Goal: Information Seeking & Learning: Learn about a topic

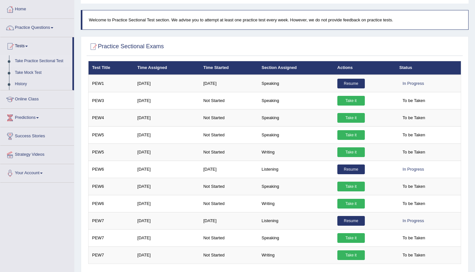
scroll to position [69, 0]
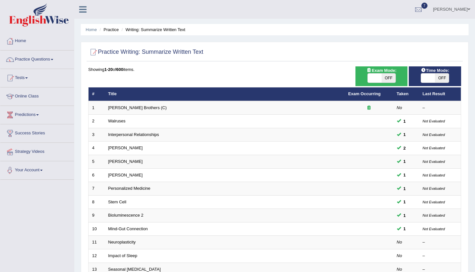
click at [390, 80] on span "OFF" at bounding box center [389, 77] width 14 height 9
checkbox input "true"
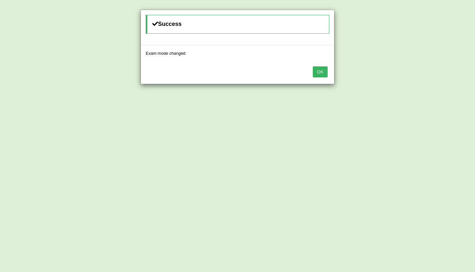
click at [319, 72] on button "OK" at bounding box center [320, 71] width 15 height 11
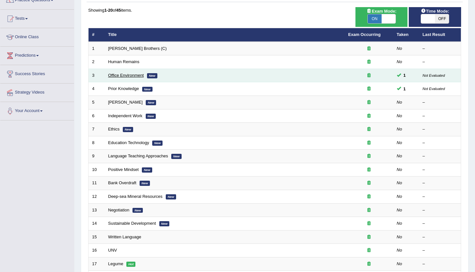
click at [122, 76] on link "Office Environment" at bounding box center [126, 75] width 36 height 5
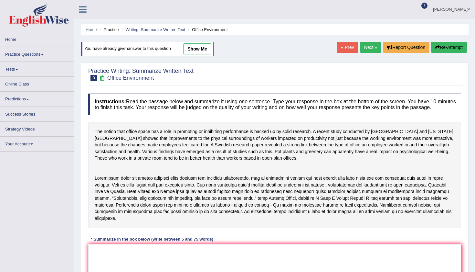
click at [245, 61] on div "Home Practice Writing: Summarize Written Text Office Environment You have alrea…" at bounding box center [274, 165] width 401 height 331
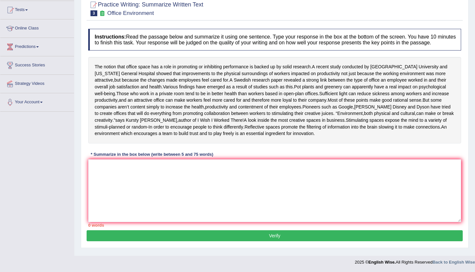
scroll to position [74, 0]
click at [123, 197] on textarea at bounding box center [274, 190] width 373 height 63
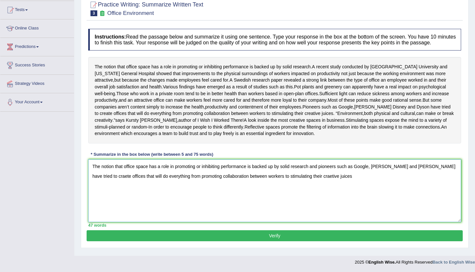
click at [309, 186] on textarea "The notion that office space has a role in promoting or inhibiting performance …" at bounding box center [274, 190] width 373 height 63
click at [328, 187] on textarea "The notion that office space has a role in promoting or inhibiting performance …" at bounding box center [274, 190] width 373 height 63
click at [100, 184] on textarea "The notion that office space has a role in promoting or inhibiting performance …" at bounding box center [274, 190] width 373 height 63
click at [332, 186] on textarea "The notion that office space has a role in promoting or inhibiting performance …" at bounding box center [274, 190] width 373 height 63
click at [191, 195] on textarea "The notion that office space has a role in promoting or inhibiting performance …" at bounding box center [274, 190] width 373 height 63
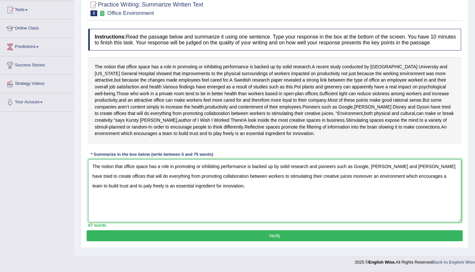
click at [125, 195] on textarea "The notion that office space has a role in promoting or inhibiting performance …" at bounding box center [274, 190] width 373 height 63
click at [349, 185] on textarea "The notion that office space has a role in promoting or inhibiting performance …" at bounding box center [274, 190] width 373 height 63
type textarea "The notion that office space has a role in promoting or inhibiting performance …"
click at [413, 241] on button "Verify" at bounding box center [275, 235] width 376 height 11
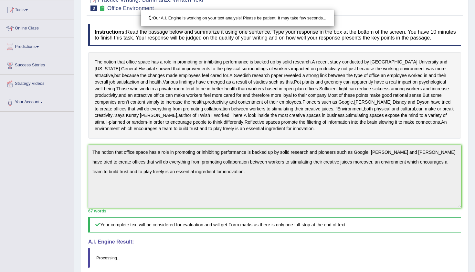
click at [475, 223] on div "Our A.I. Engine is working on your text analysis! Please be patient. It may tak…" at bounding box center [237, 136] width 475 height 272
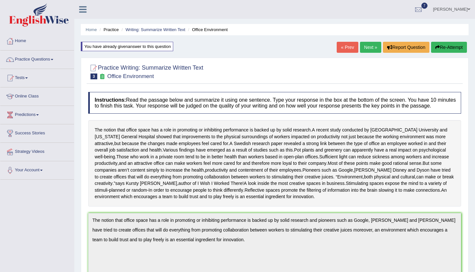
scroll to position [0, 0]
click at [42, 57] on link "Practice Questions" at bounding box center [37, 58] width 74 height 16
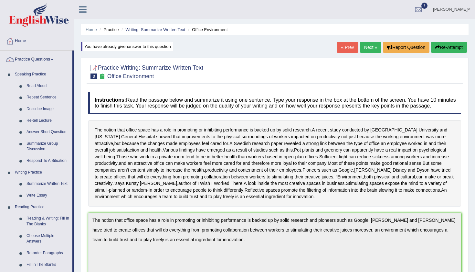
click at [76, 187] on div "Home Practice Writing: Summarize Written Text Office Environment You have alrea…" at bounding box center [274, 227] width 401 height 454
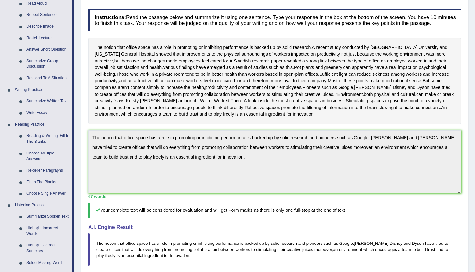
scroll to position [92, 0]
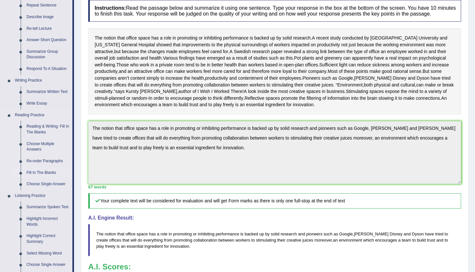
click at [48, 170] on link "Fill In The Blanks" at bounding box center [48, 173] width 49 height 12
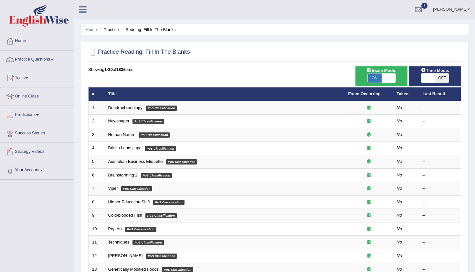
click at [447, 77] on span "OFF" at bounding box center [442, 77] width 14 height 9
checkbox input "true"
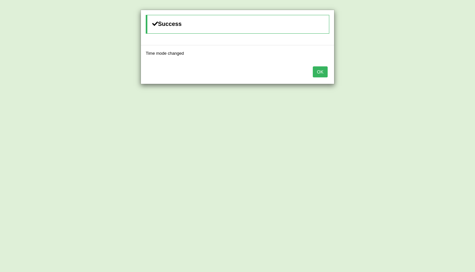
click at [325, 73] on button "OK" at bounding box center [320, 71] width 15 height 11
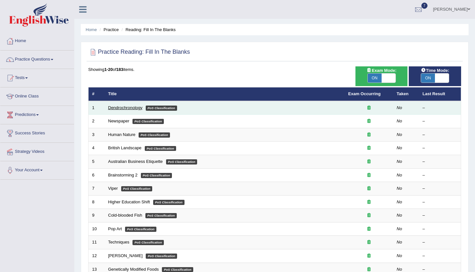
click at [129, 107] on link "Dendrochronology" at bounding box center [125, 107] width 34 height 5
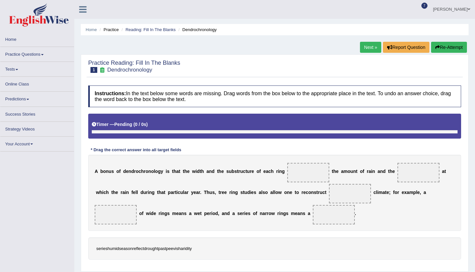
click at [307, 172] on span at bounding box center [309, 172] width 42 height 19
click at [474, 200] on div "Home Practice Reading: Fill In The Blanks Dendrochronology Next » Report Questi…" at bounding box center [274, 161] width 401 height 323
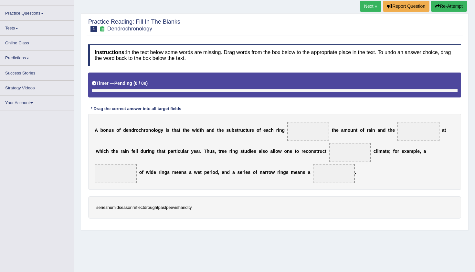
scroll to position [43, 0]
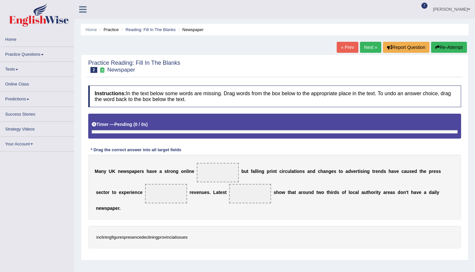
click at [288, 50] on div "Home Practice Reading: Fill In The Blanks Newspaper « Prev Next » Report Questi…" at bounding box center [274, 161] width 401 height 323
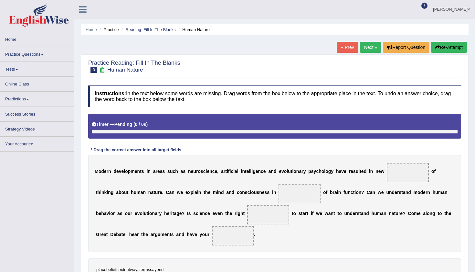
click at [251, 64] on div at bounding box center [274, 66] width 373 height 16
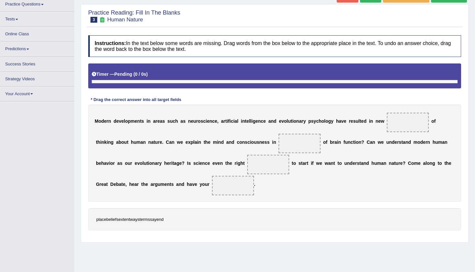
scroll to position [51, 0]
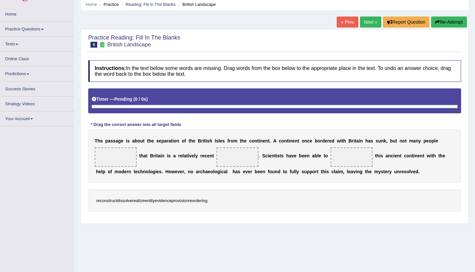
scroll to position [27, 0]
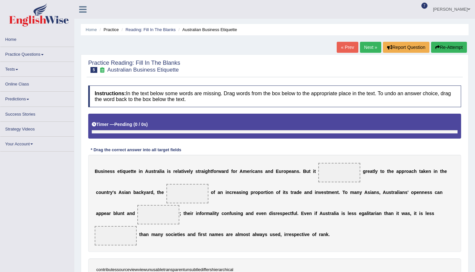
click at [467, 244] on div "Practice Reading: Fill In The Blanks 5 Australian Business Etiquette Instructio…" at bounding box center [275, 173] width 388 height 238
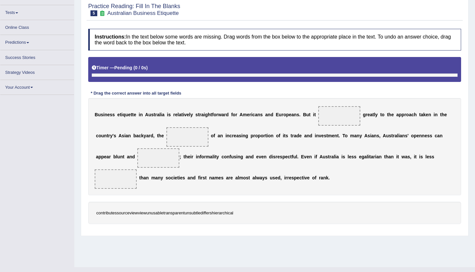
scroll to position [60, 0]
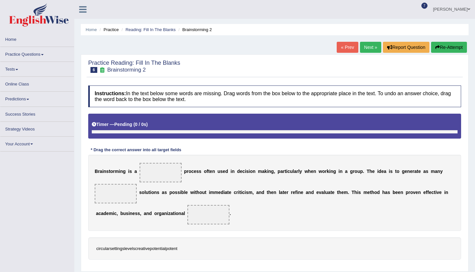
click at [263, 50] on div "Home Practice Reading: Fill In The Blanks Brainstorming 2 « Prev Next » Report …" at bounding box center [274, 161] width 401 height 323
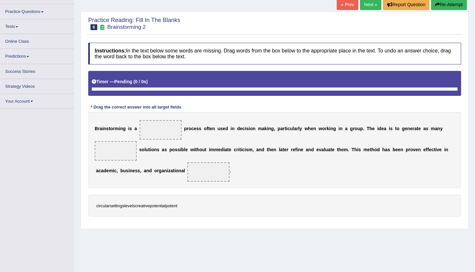
scroll to position [43, 0]
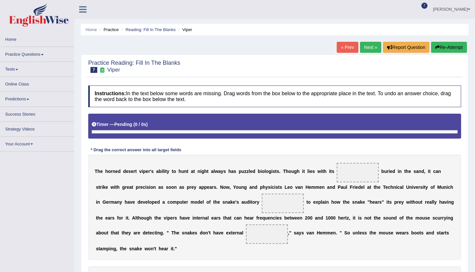
click at [74, 186] on div "Home Practice Reading: Fill In The Blanks Viper « Prev Next » Report Question R…" at bounding box center [274, 161] width 401 height 323
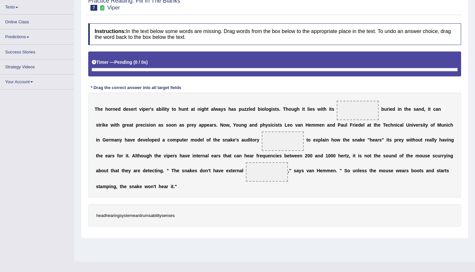
scroll to position [65, 0]
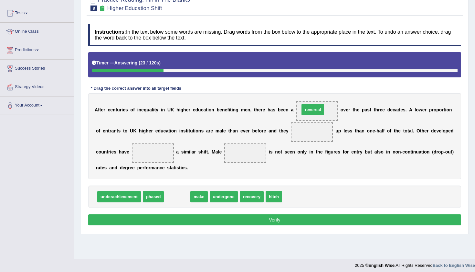
drag, startPoint x: 173, startPoint y: 196, endPoint x: 309, endPoint y: 110, distance: 160.6
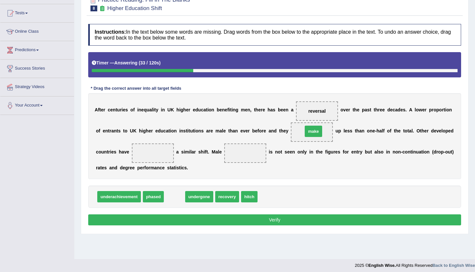
drag, startPoint x: 172, startPoint y: 199, endPoint x: 319, endPoint y: 132, distance: 160.7
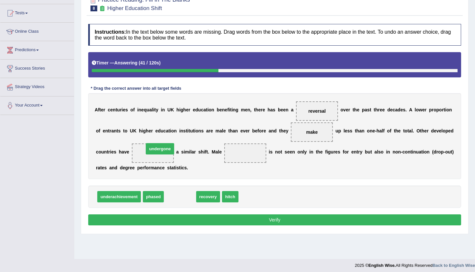
drag, startPoint x: 174, startPoint y: 199, endPoint x: 153, endPoint y: 149, distance: 53.3
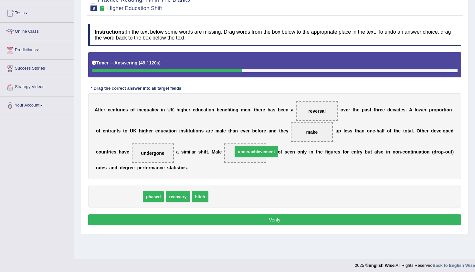
drag, startPoint x: 126, startPoint y: 199, endPoint x: 258, endPoint y: 154, distance: 139.3
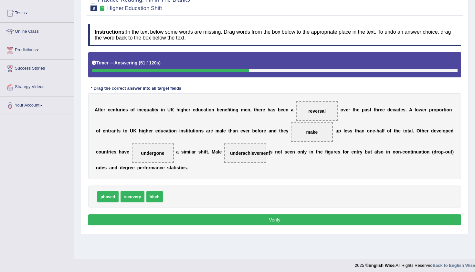
click at [271, 223] on button "Verify" at bounding box center [274, 219] width 373 height 11
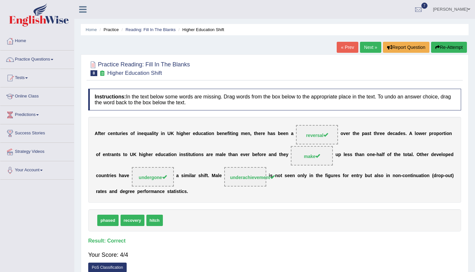
click at [371, 51] on link "Next »" at bounding box center [370, 47] width 21 height 11
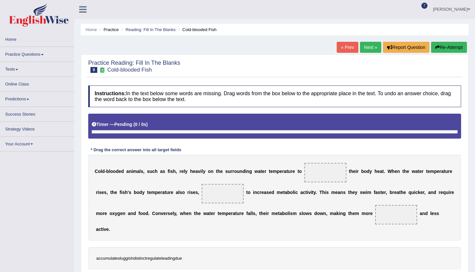
click at [303, 49] on div "Home Practice Reading: Fill In The Blanks Cold-blooded Fish « Prev Next » Repor…" at bounding box center [274, 161] width 401 height 323
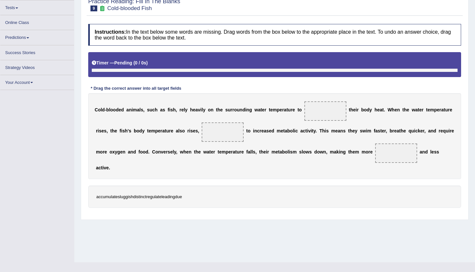
scroll to position [64, 0]
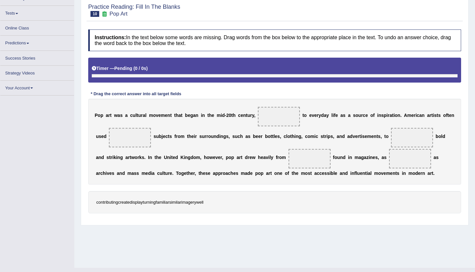
scroll to position [57, 0]
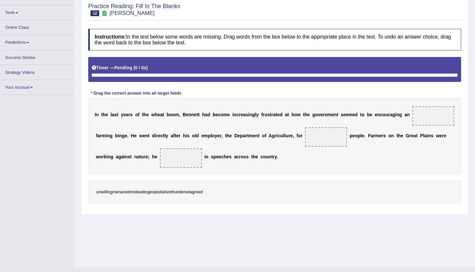
scroll to position [62, 0]
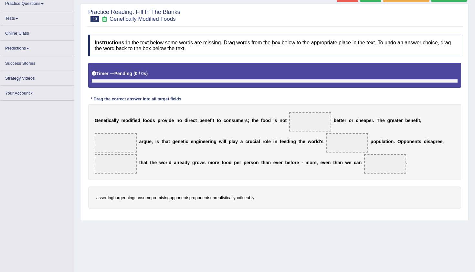
scroll to position [52, 0]
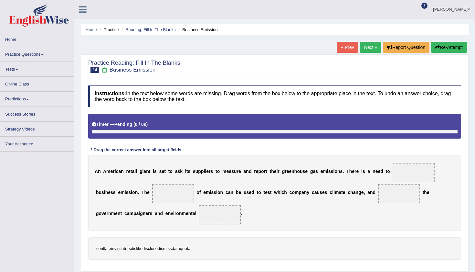
click at [462, 188] on div "Instructions: In the text below some words are missing. Drag words from the box…" at bounding box center [275, 175] width 376 height 186
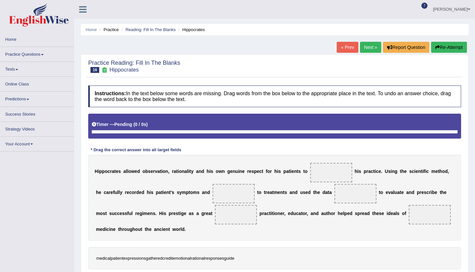
click at [281, 50] on div "Home Practice Reading: Fill In The Blanks Hippocrates « Prev Next » Report Ques…" at bounding box center [274, 161] width 401 height 323
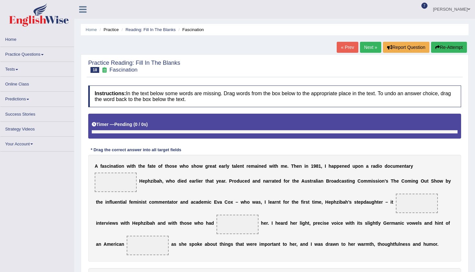
click at [465, 198] on div "Practice Reading: Fill In The Blanks 18 Fascination Instructions: In the text b…" at bounding box center [275, 178] width 388 height 248
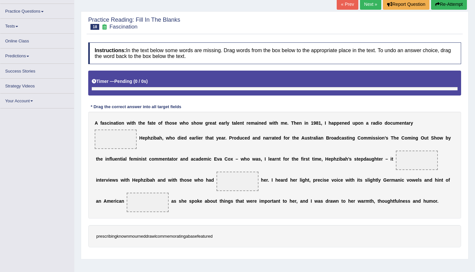
scroll to position [44, 0]
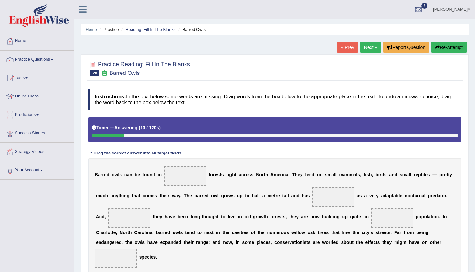
click at [467, 204] on div "Practice Reading: Fill In The Blanks 20 Barred Owls Instructions: In the text b…" at bounding box center [275, 191] width 388 height 275
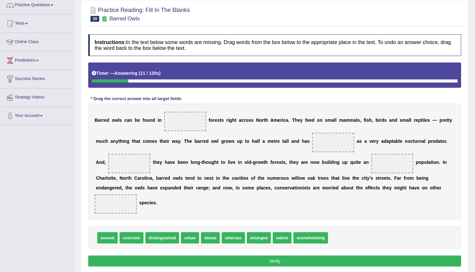
scroll to position [79, 0]
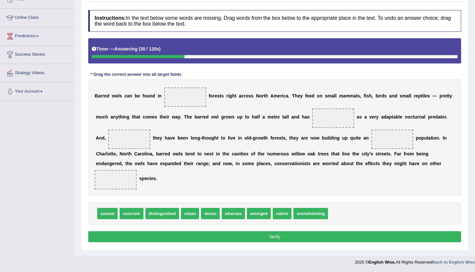
click at [467, 204] on div "Practice Reading: Fill In The Blanks 20 Barred Owls Instructions: In the text b…" at bounding box center [275, 113] width 388 height 275
drag, startPoint x: 205, startPoint y: 213, endPoint x: 181, endPoint y: 92, distance: 123.3
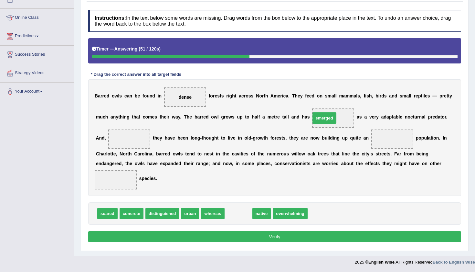
drag, startPoint x: 240, startPoint y: 215, endPoint x: 340, endPoint y: 114, distance: 142.0
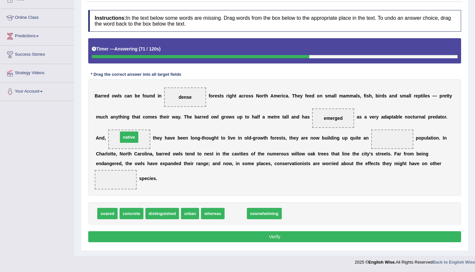
drag, startPoint x: 234, startPoint y: 214, endPoint x: 128, endPoint y: 138, distance: 130.8
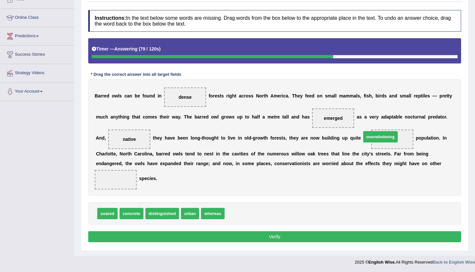
drag, startPoint x: 249, startPoint y: 216, endPoint x: 397, endPoint y: 140, distance: 166.5
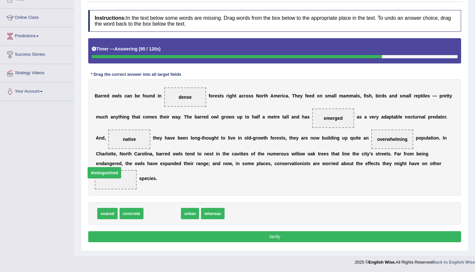
drag, startPoint x: 169, startPoint y: 212, endPoint x: 126, endPoint y: 175, distance: 57.3
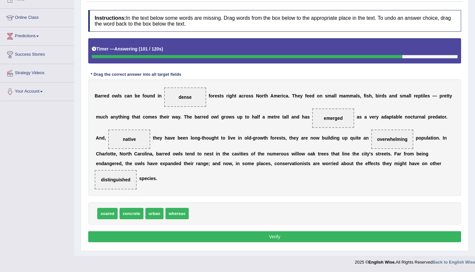
click at [299, 237] on button "Verify" at bounding box center [274, 236] width 373 height 11
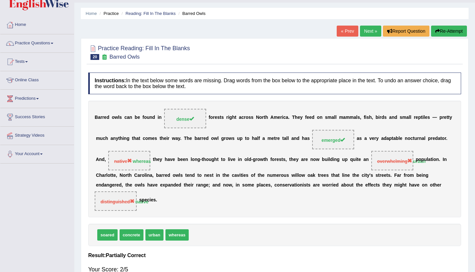
scroll to position [13, 0]
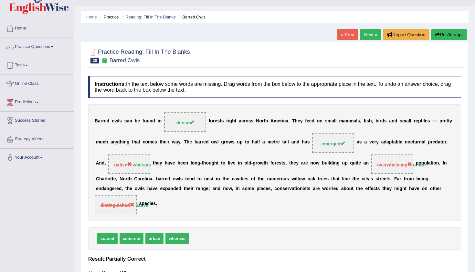
click at [365, 35] on link "Next »" at bounding box center [370, 34] width 21 height 11
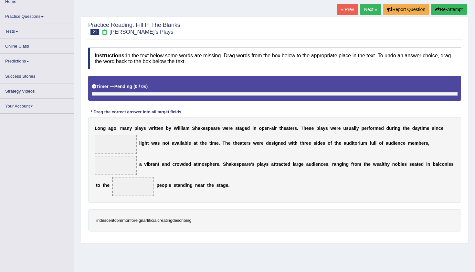
scroll to position [49, 0]
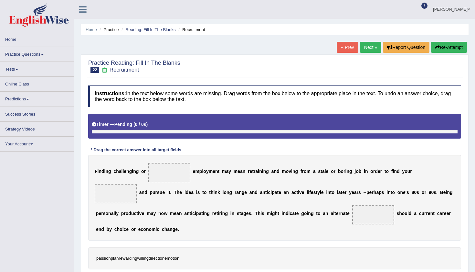
click at [472, 164] on div "Home Practice Reading: Fill In The Blanks Recruitment « Prev Next » Report Ques…" at bounding box center [274, 161] width 401 height 323
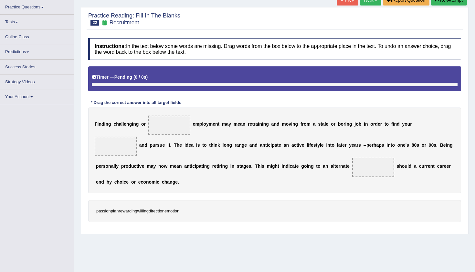
scroll to position [49, 0]
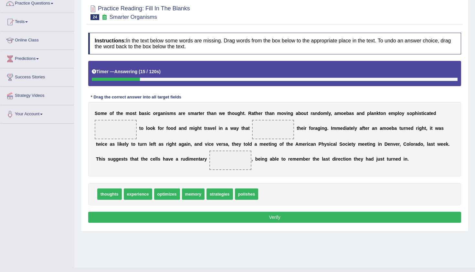
click at [475, 127] on div "Home Practice Reading: Fill In The Blanks Smarter Organisms « Prev Next » Repor…" at bounding box center [274, 105] width 401 height 323
drag, startPoint x: 222, startPoint y: 193, endPoint x: 113, endPoint y: 123, distance: 129.4
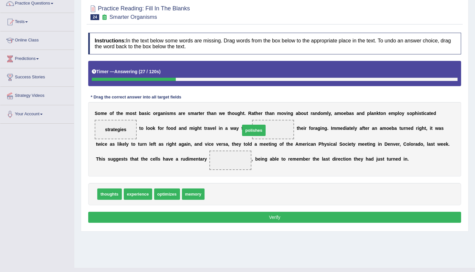
drag, startPoint x: 218, startPoint y: 195, endPoint x: 258, endPoint y: 131, distance: 75.7
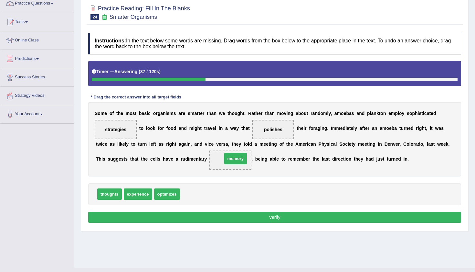
drag, startPoint x: 187, startPoint y: 198, endPoint x: 232, endPoint y: 158, distance: 59.4
click at [227, 217] on button "Verify" at bounding box center [274, 217] width 373 height 11
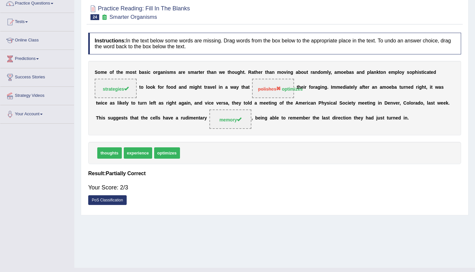
click at [389, 17] on div at bounding box center [274, 12] width 373 height 20
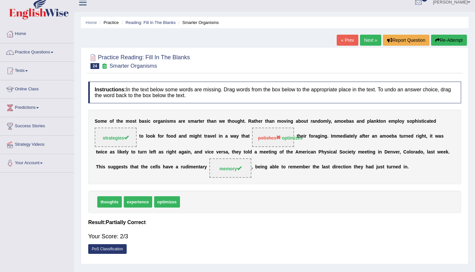
scroll to position [6, 0]
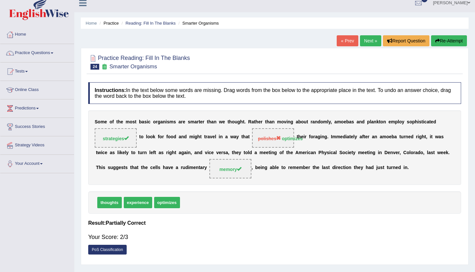
click at [365, 40] on link "Next »" at bounding box center [370, 40] width 21 height 11
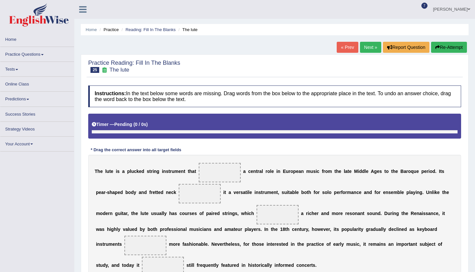
click at [474, 152] on div "Home Practice Reading: Fill In The Blanks The lute « Prev Next » Report Questio…" at bounding box center [274, 164] width 401 height 328
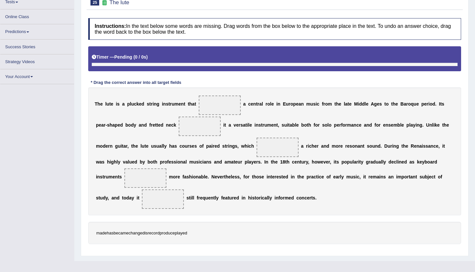
scroll to position [69, 0]
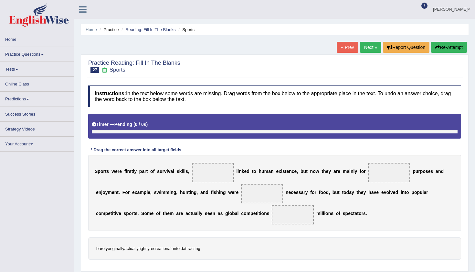
click at [469, 153] on div "Home Practice Reading: Fill In The Blanks Sports « Prev Next » Report Question …" at bounding box center [274, 161] width 401 height 323
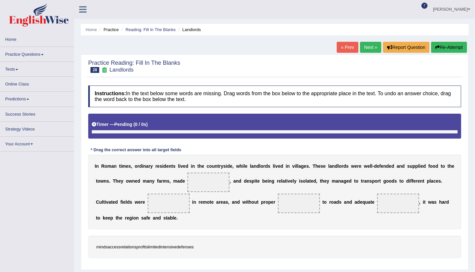
click at [470, 147] on div "Home Practice Reading: Fill In The Blanks Landlords « Prev Next » Report Questi…" at bounding box center [274, 161] width 401 height 323
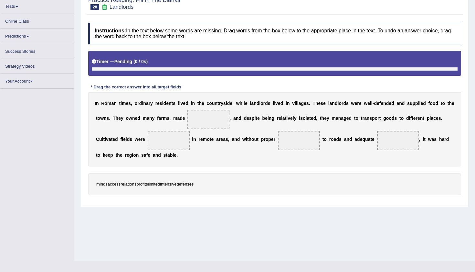
scroll to position [64, 0]
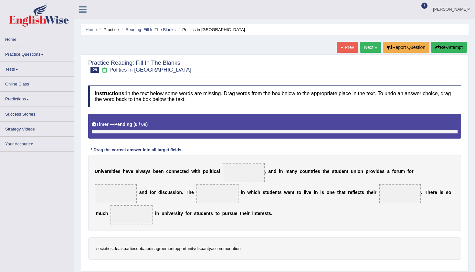
click at [469, 126] on div "Practice Reading: Fill In The Blanks 29 Politics in University Instructions: In…" at bounding box center [275, 162] width 388 height 217
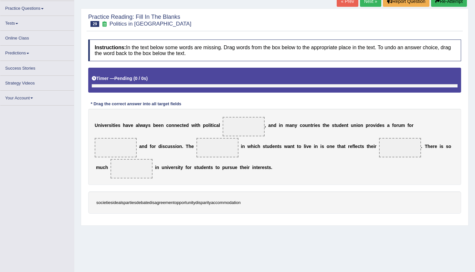
scroll to position [59, 0]
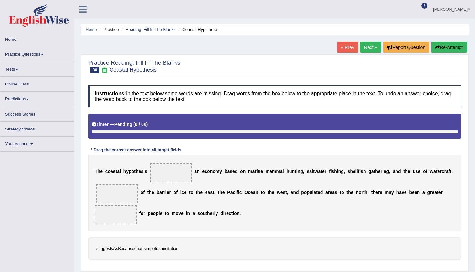
click at [468, 163] on div "Practice Reading: Fill In The Blanks 30 Coastal Hypothesis Instructions: In the…" at bounding box center [275, 162] width 388 height 217
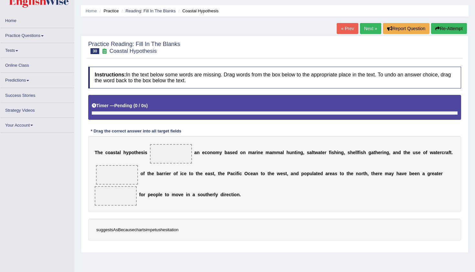
scroll to position [27, 0]
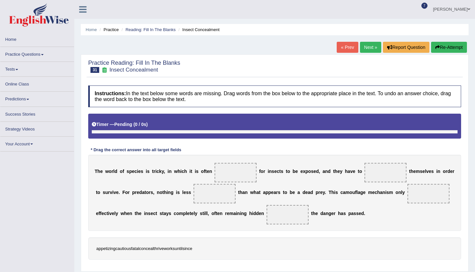
click at [469, 170] on div "Home Practice Reading: Fill In The Blanks Insect Concealment « Prev Next » Repo…" at bounding box center [274, 161] width 401 height 323
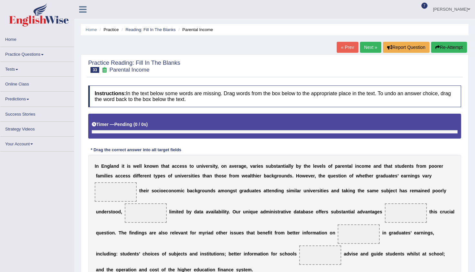
click at [473, 103] on div "Home Practice Reading: Fill In The Blanks Parental Income « Prev Next » Report …" at bounding box center [274, 163] width 401 height 326
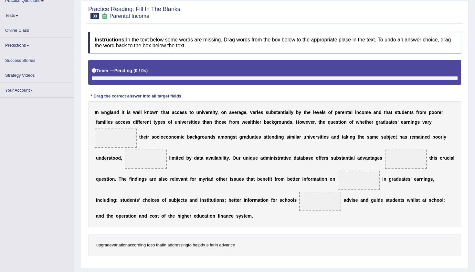
scroll to position [55, 0]
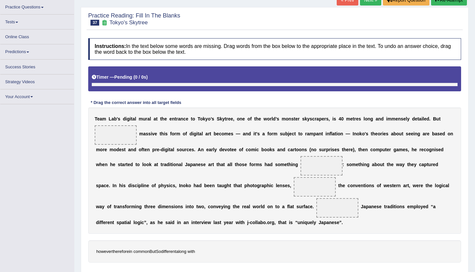
scroll to position [50, 0]
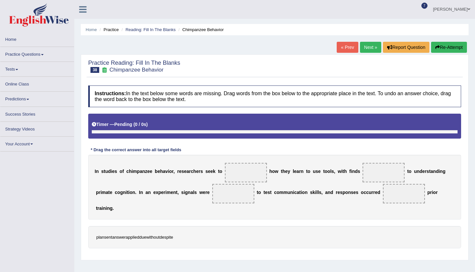
click at [474, 163] on div "Home Practice Reading: Fill In The Blanks Chimpanzee Behavior « Prev Next » Rep…" at bounding box center [274, 161] width 401 height 323
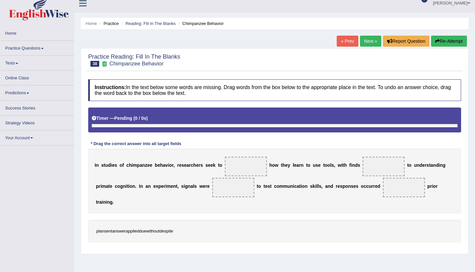
scroll to position [20, 0]
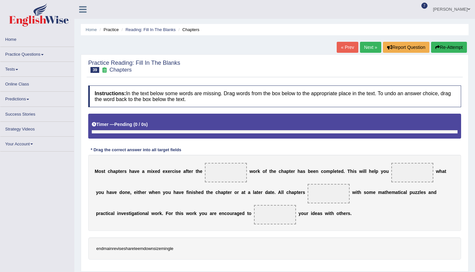
click at [466, 161] on div "Practice Reading: Fill In The Blanks 39 Chapters Instructions: In the text belo…" at bounding box center [275, 162] width 388 height 217
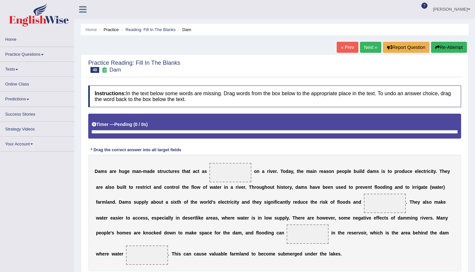
click at [471, 147] on div "Home Practice Reading: Fill In The Blanks Dam « Prev Next » Report Question Re-…" at bounding box center [274, 161] width 401 height 323
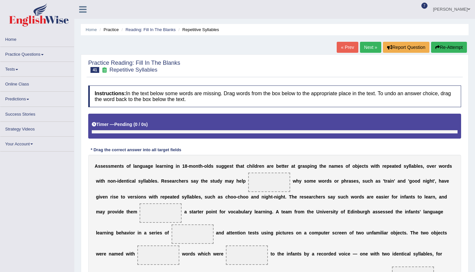
click at [475, 164] on div "Home Practice Reading: Fill In The Blanks Repetitive Syllables « Prev Next » Re…" at bounding box center [274, 178] width 401 height 357
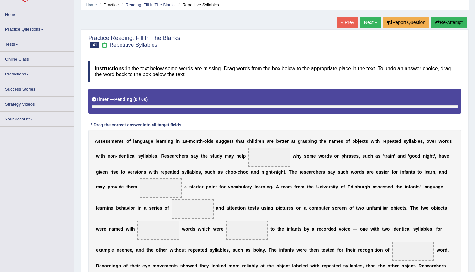
scroll to position [32, 0]
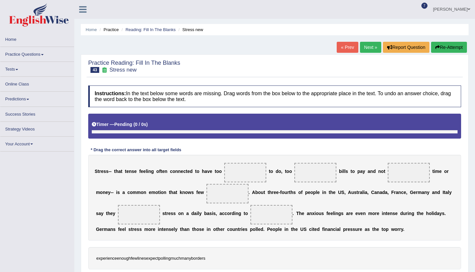
click at [428, 5] on span "7" at bounding box center [425, 6] width 6 height 6
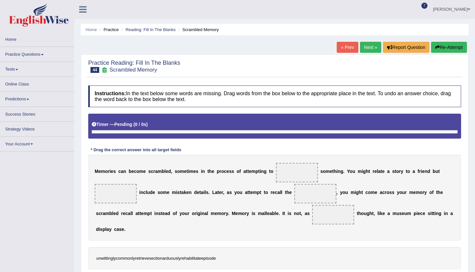
click at [470, 168] on div "Home Practice Reading: Fill In The Blanks Scrambled Memory « Prev Next » Report…" at bounding box center [274, 161] width 401 height 323
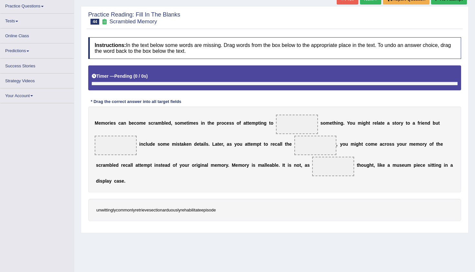
scroll to position [65, 0]
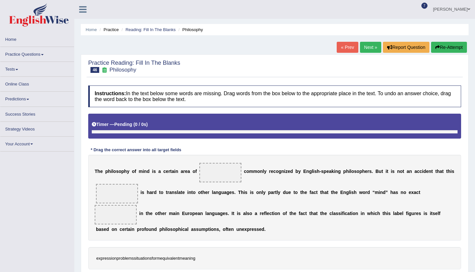
click at [472, 171] on div "Home Practice Reading: Fill In The Blanks Philosophy « Prev Next » Report Quest…" at bounding box center [274, 161] width 401 height 323
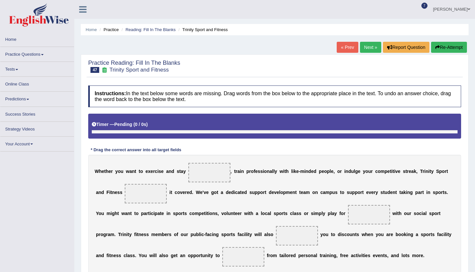
click at [472, 207] on div "Home Practice Reading: Fill In The Blanks Trinity Sport and Fitness « Prev Next…" at bounding box center [274, 161] width 401 height 323
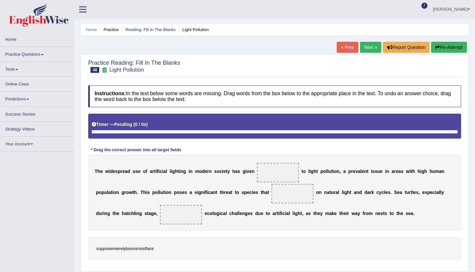
click at [469, 196] on div "Home Practice Reading: Fill In The Blanks Light Pollution « Prev Next » Report …" at bounding box center [274, 161] width 401 height 323
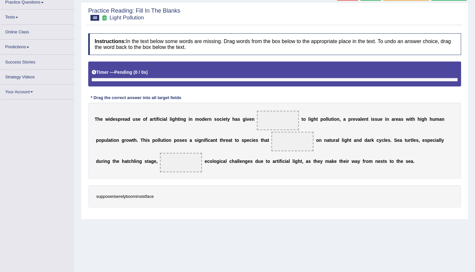
scroll to position [52, 0]
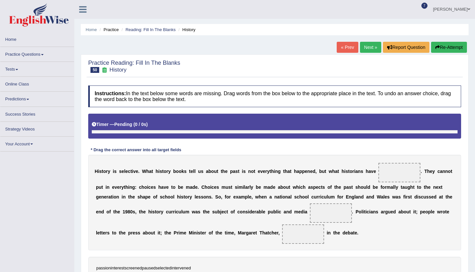
click at [469, 207] on div "Practice Reading: Fill In The Blanks 50 History Instructions: In the text below…" at bounding box center [275, 172] width 388 height 236
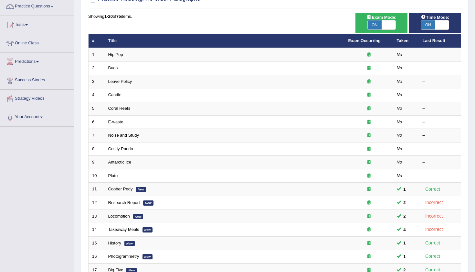
scroll to position [52, 0]
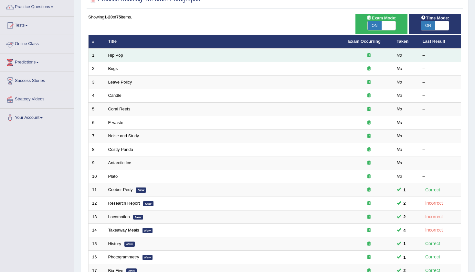
click at [118, 53] on link "Hip Pop" at bounding box center [115, 55] width 15 height 5
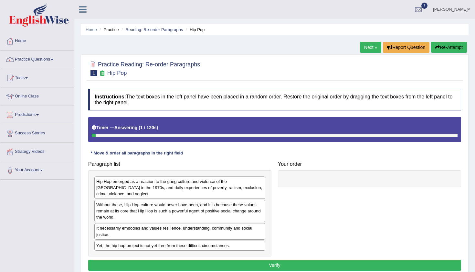
click at [234, 37] on div "Home Practice Reading: Re-order Paragraphs Hip Pop Next » Report Question Re-At…" at bounding box center [274, 161] width 401 height 323
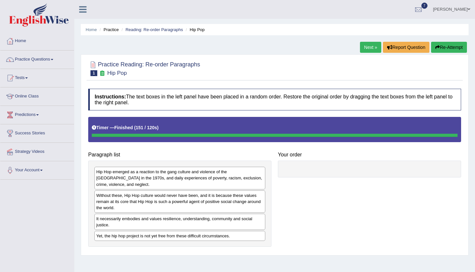
click at [78, 204] on div "Home Practice Reading: Re-order Paragraphs Hip Pop Next » Report Question Re-At…" at bounding box center [274, 161] width 401 height 323
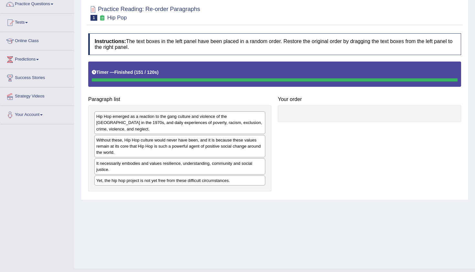
scroll to position [57, 0]
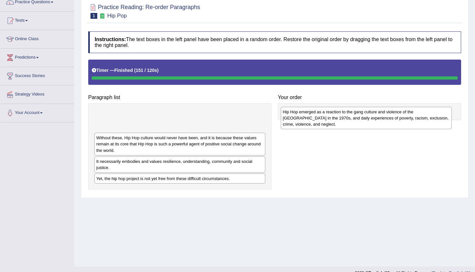
drag, startPoint x: 175, startPoint y: 122, endPoint x: 362, endPoint y: 119, distance: 186.6
click at [362, 119] on div "Hip Hop emerged as a reaction to the gang culture and violence of the [GEOGRAPH…" at bounding box center [366, 118] width 171 height 22
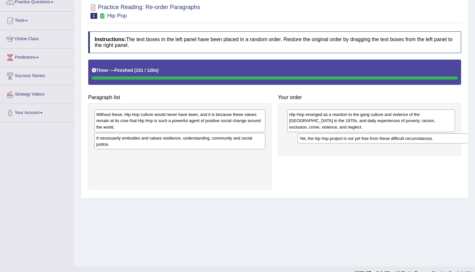
drag, startPoint x: 217, startPoint y: 156, endPoint x: 420, endPoint y: 140, distance: 204.1
click at [420, 140] on div "Yet, the hip hop project is not yet free from these difficult circumstances." at bounding box center [383, 138] width 171 height 10
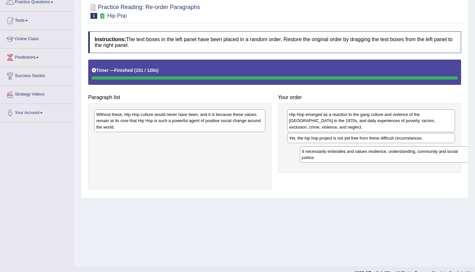
drag, startPoint x: 216, startPoint y: 144, endPoint x: 422, endPoint y: 157, distance: 206.1
click at [422, 158] on div "It necessarily embodies and values resilience, understanding, community and soc…" at bounding box center [385, 154] width 171 height 16
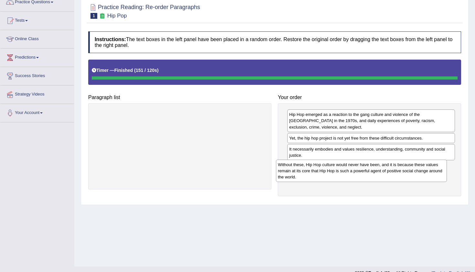
drag, startPoint x: 197, startPoint y: 126, endPoint x: 381, endPoint y: 176, distance: 191.1
click at [380, 176] on div "Without these, Hip Hop culture would never have been, and it is because these v…" at bounding box center [361, 170] width 171 height 22
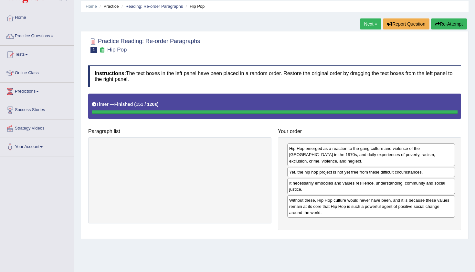
scroll to position [23, 0]
click at [367, 26] on link "Next »" at bounding box center [370, 24] width 21 height 11
